Goal: Check status

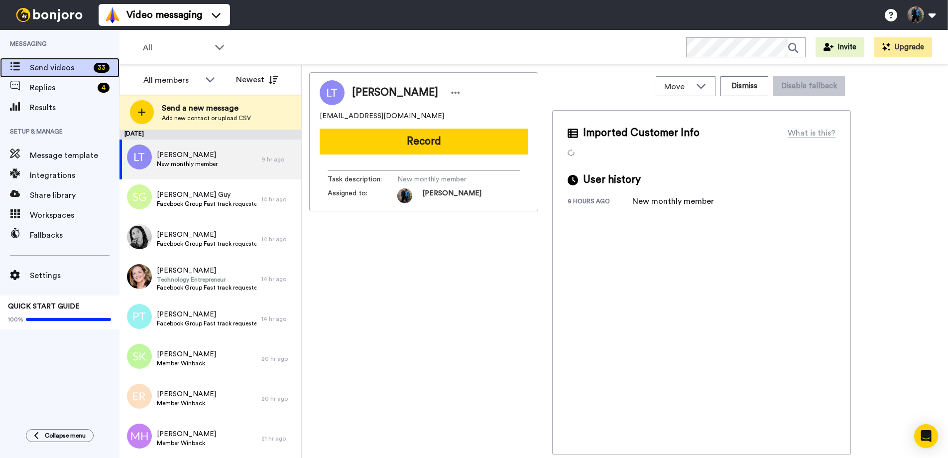
click at [80, 67] on span "Send videos" at bounding box center [60, 68] width 60 height 12
click at [62, 87] on span "Replies" at bounding box center [62, 88] width 64 height 12
